Goal: Task Accomplishment & Management: Use online tool/utility

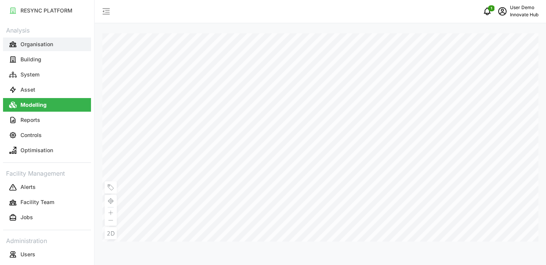
click at [66, 43] on button "Organisation" at bounding box center [47, 45] width 88 height 14
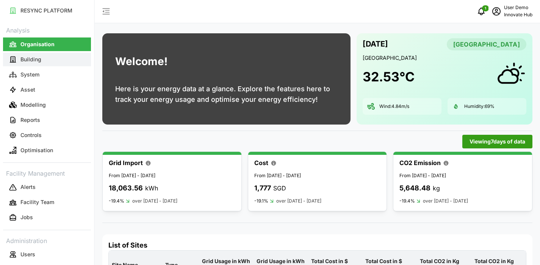
click at [51, 59] on button "Building" at bounding box center [47, 60] width 88 height 14
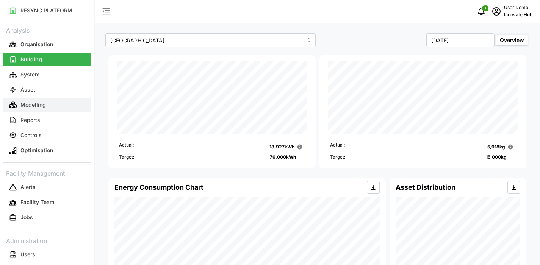
click at [39, 105] on p "Modelling" at bounding box center [32, 105] width 25 height 8
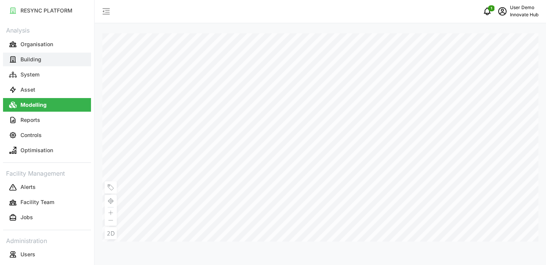
click at [33, 62] on p "Building" at bounding box center [30, 60] width 21 height 8
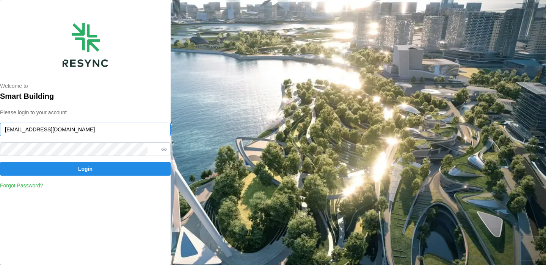
click at [89, 130] on input "huiying@resynctech.com" at bounding box center [85, 130] width 171 height 14
paste input "demo_user"
type input "demo_user@resynctech.com"
click at [153, 169] on button "Login" at bounding box center [85, 169] width 171 height 14
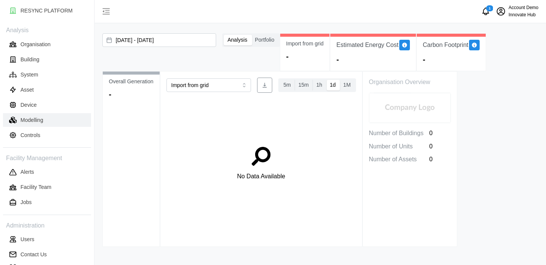
click at [61, 125] on button "Modelling" at bounding box center [47, 120] width 88 height 14
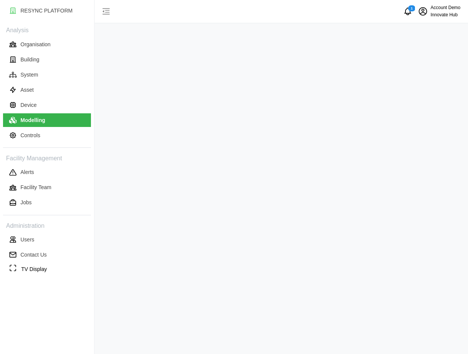
click at [386, 83] on div at bounding box center [282, 177] width 374 height 354
